Goal: Find specific fact: Find specific fact

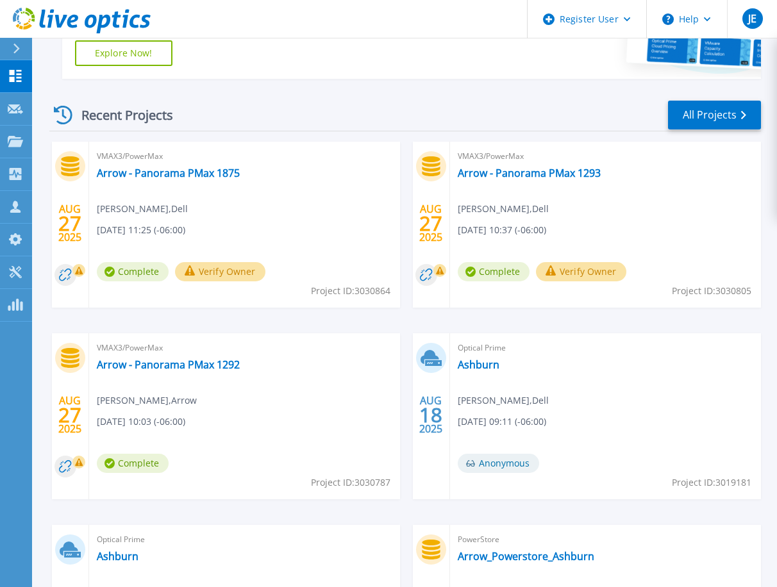
scroll to position [294, 0]
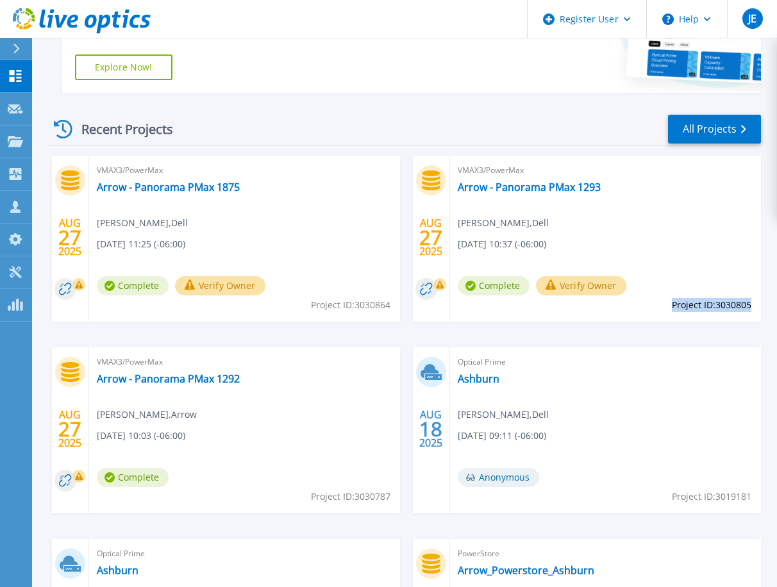
drag, startPoint x: 670, startPoint y: 308, endPoint x: 752, endPoint y: 310, distance: 81.5
click at [752, 310] on span "Project ID: 3030805" at bounding box center [712, 305] width 80 height 14
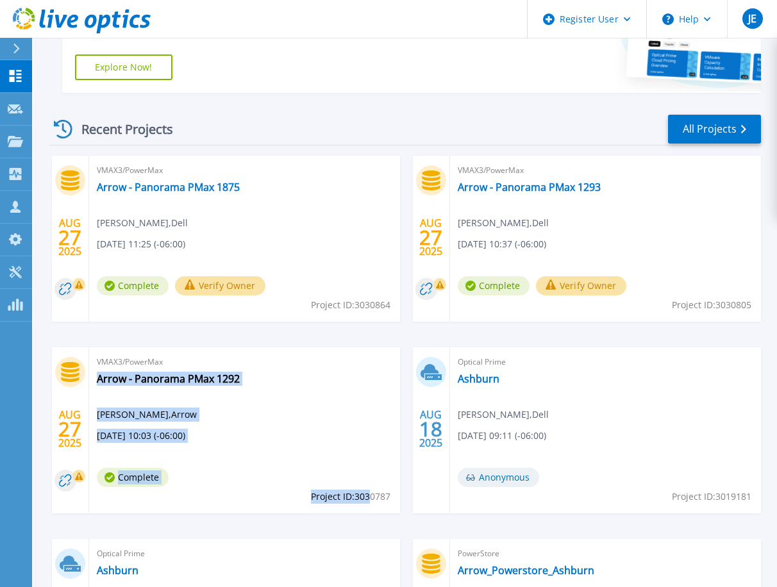
drag, startPoint x: 306, startPoint y: 497, endPoint x: 369, endPoint y: 500, distance: 62.9
click at [369, 500] on div "VMAX3/PowerMax Arrow - Panorama PMax 1292 [PERSON_NAME] , Arrow [DATE] 10:03 (-…" at bounding box center [244, 431] width 311 height 166
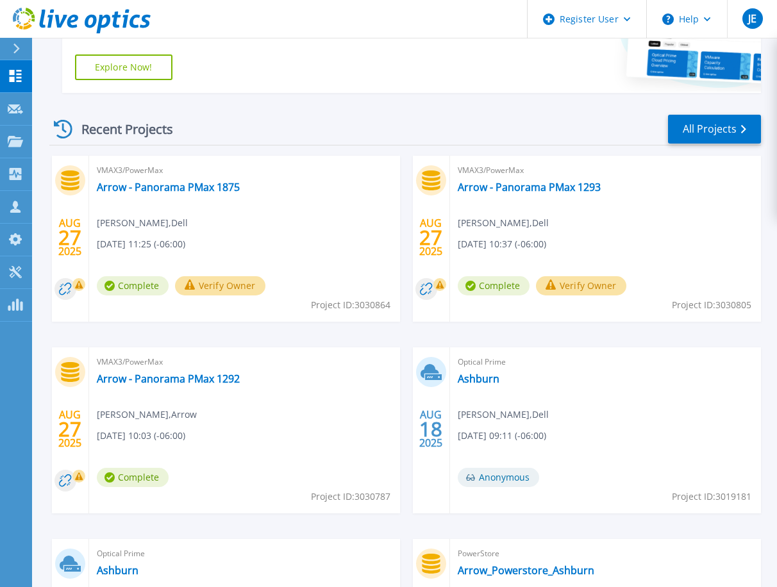
click at [377, 495] on span "Project ID: 3030787" at bounding box center [351, 497] width 80 height 14
click at [376, 496] on span "Project ID: 3030787" at bounding box center [351, 497] width 80 height 14
copy span "3030787"
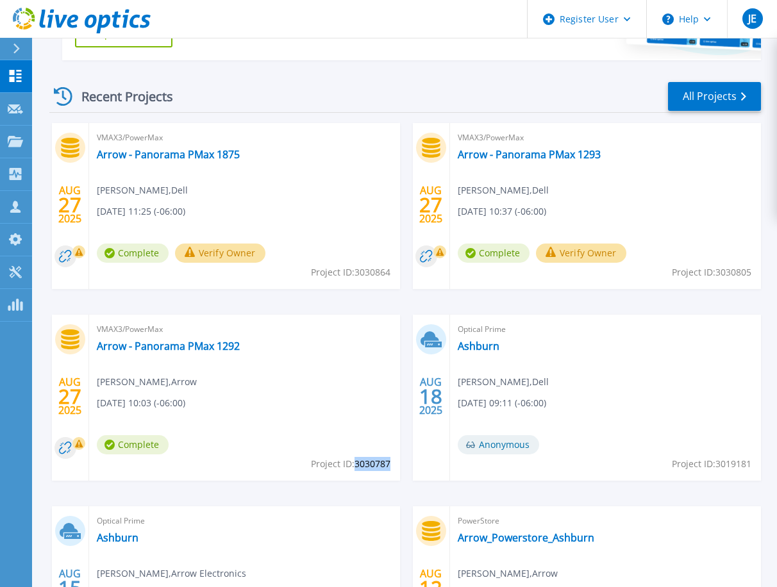
scroll to position [358, 0]
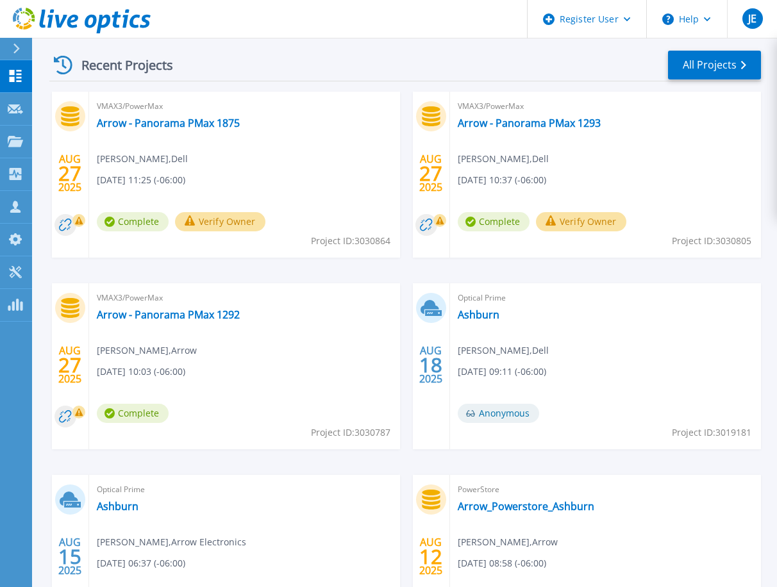
click at [732, 239] on span "Project ID: 3030805" at bounding box center [712, 241] width 80 height 14
copy span "3030805"
